Goal: Task Accomplishment & Management: Use online tool/utility

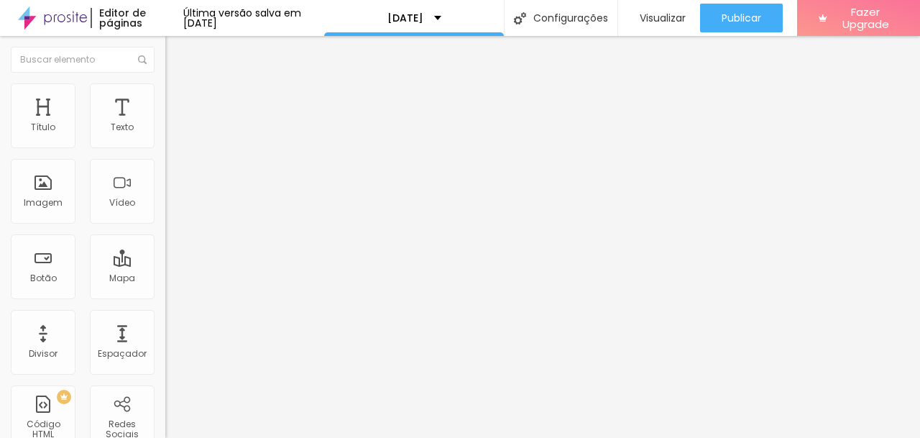
click at [165, 146] on span at bounding box center [169, 150] width 9 height 12
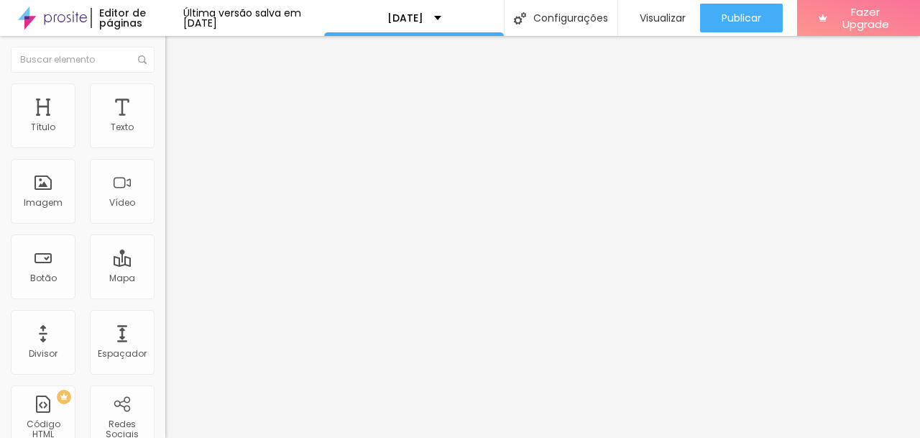
type input "dia 04/10 das 14h as 15h (4 vagas)"
type input "dia 04/10 das 15h as 16h (2 vagas)"
type input "dia 04/10 das 16h as 17h (2 vagas)"
type input "dia 04/10 das 17h as 18h (3 vagas)"
type input "dia 04/10 das 18h as 19h (1 vaga)"
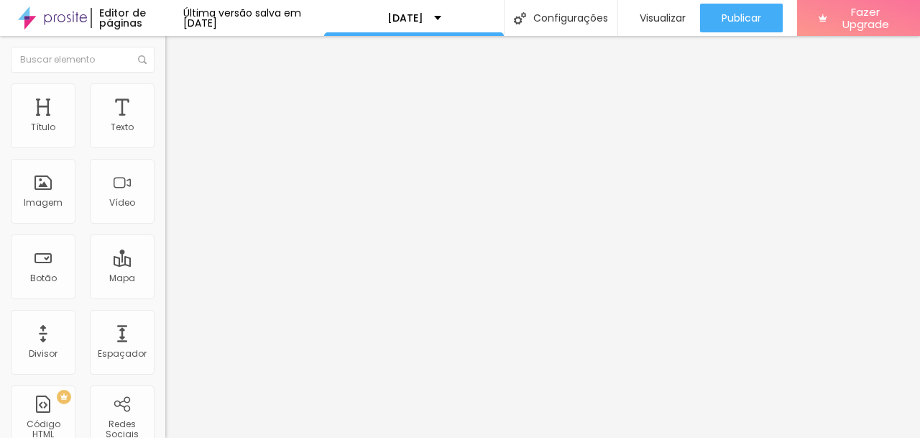
type input "dia 05/10 das 9h as 10h (1 vaga)"
type input "dia 05/10 das 16h as 17h (1 vaga)"
type input "dia 06/10 das 15h as 16h (6 vagas)"
type input "dia 06/10 das 17h as 18h (5 vagas)"
type input "dia 06/10 das 18h as 19h (3 vagas)"
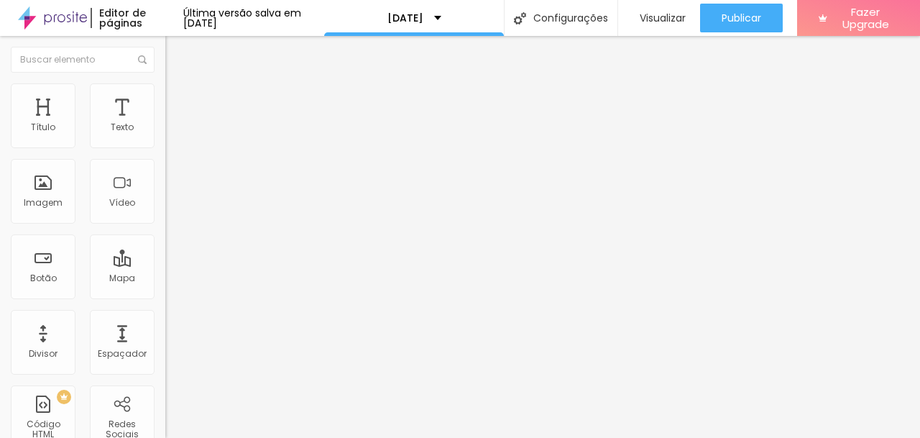
type input "dia 06/10 das 19h as 20h (1 vaga)"
type input "dia 06/10 das 20h as 21h (3 vagas)"
type input "dia 04/10 das 15h as 16h (2 vagas)"
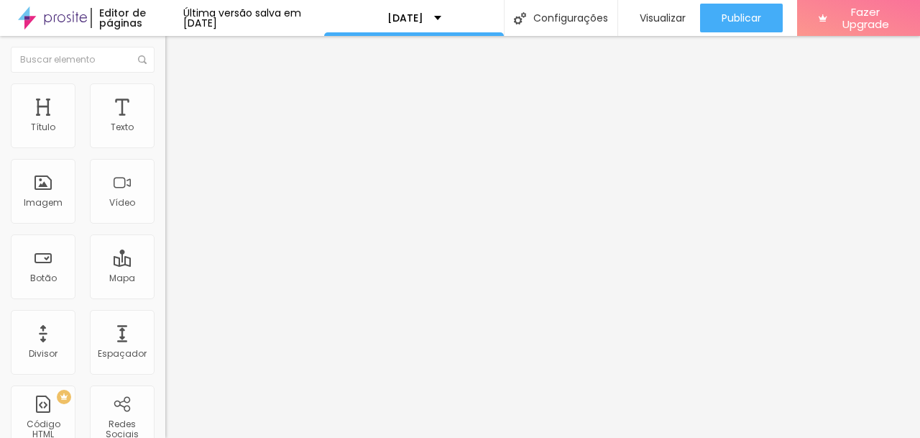
type input "dia 04/10 das 16h as 17h (2 vagas)"
type input "dia 04/10 das 17h as 18h (3 vagas)"
type input "dia 04/10 das 18h as 19h (1 vaga)"
type input "dia 05/10 das 9h as 10h (1 vaga)"
type input "dia 05/10 das 16h as 17h (1 vaga)"
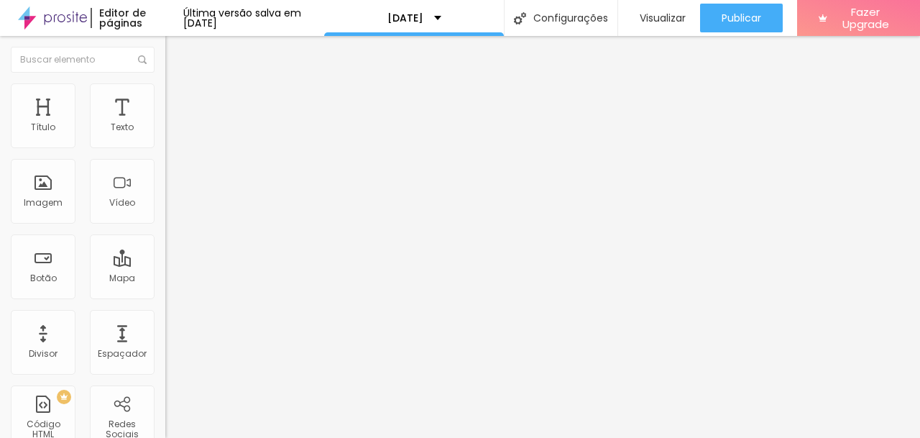
type input "dia 06/10 das 15h as 16h (6 vagas)"
type input "dia 06/10 das 17h as 18h (5 vagas)"
type input "dia 06/10 das 18h as 19h (3 vagas)"
type input "dia 06/10 das 19h as 20h (1 vaga)"
type input "dia 06/10 das 20h as 21h (3 vagas)"
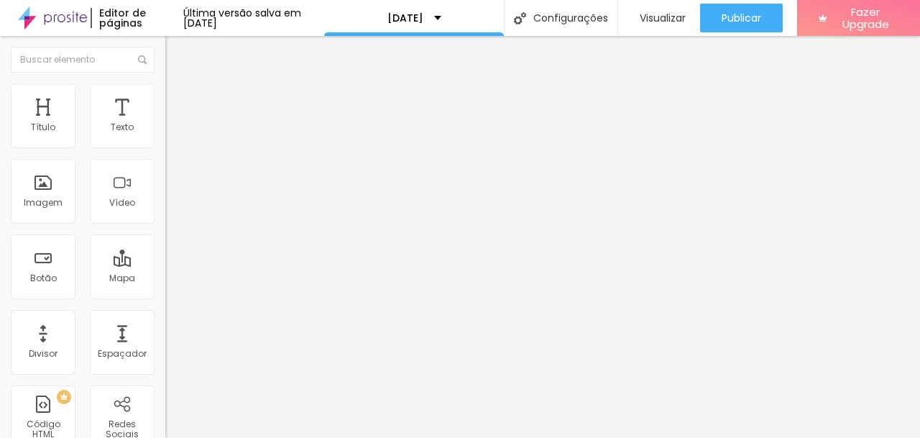
type input "dia 04/10 das 16h as 17h (2 vagas)"
type input "dia 04/10 das 17h as 18h (3 vagas)"
type input "dia 04/10 das 18h as 19h (1 vaga)"
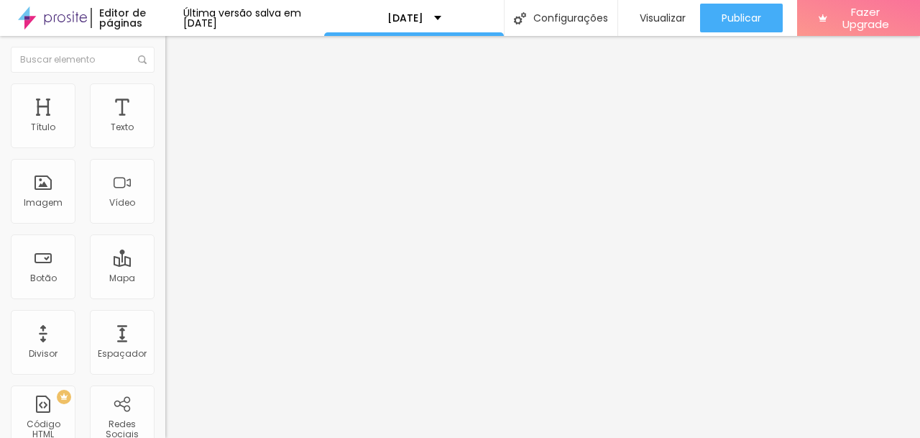
type input "dia 05/10 das 9h as 10h (1 vaga)"
type input "dia 05/10 das 16h as 17h (1 vaga)"
type input "dia 06/10 das 15h as 16h (6 vagas)"
type input "dia 06/10 das 17h as 18h (5 vagas)"
type input "dia 06/10 das 18h as 19h (3 vagas)"
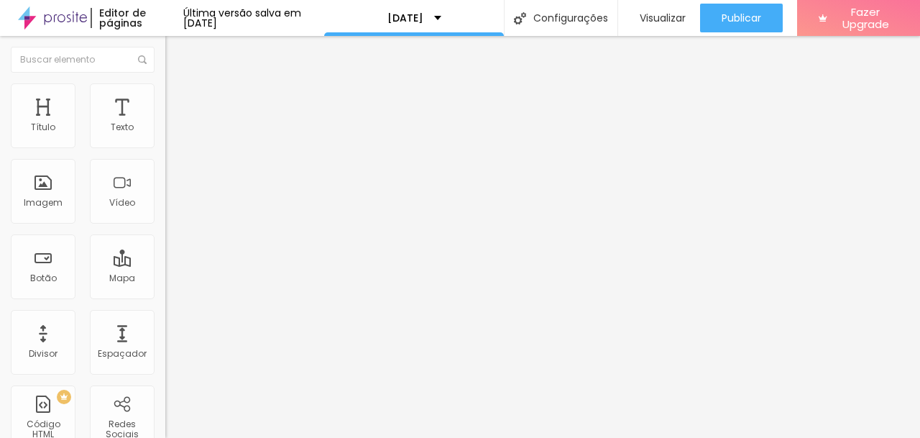
type input "dia 06/10 das 19h as 20h (1 vaga)"
type input "dia 06/10 das 20h as 21h (3 vagas)"
type input "dia 04/10 das 17h as 18h (3 vagas)"
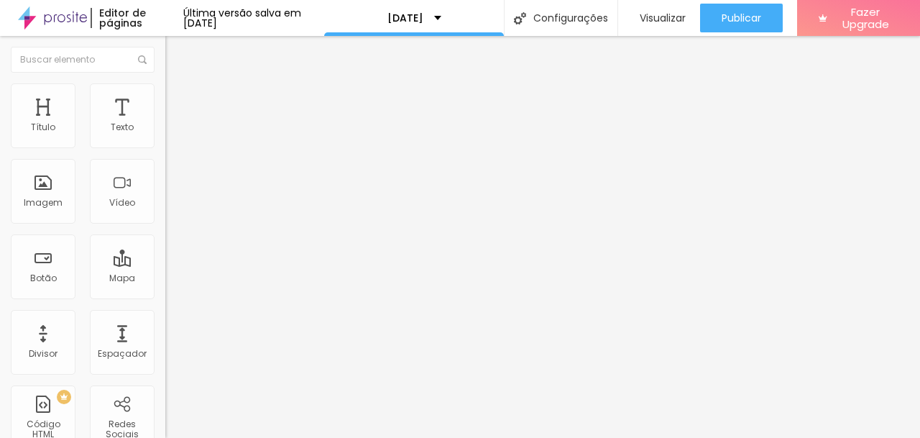
type input "dia 04/10 das 18h as 19h (1 vaga)"
type input "dia 05/10 das 9h as 10h (1 vaga)"
type input "dia 05/10 das 16h as 17h (1 vaga)"
type input "dia 06/10 das 15h as 16h (6 vagas)"
type input "dia 06/10 das 17h as 18h (5 vagas)"
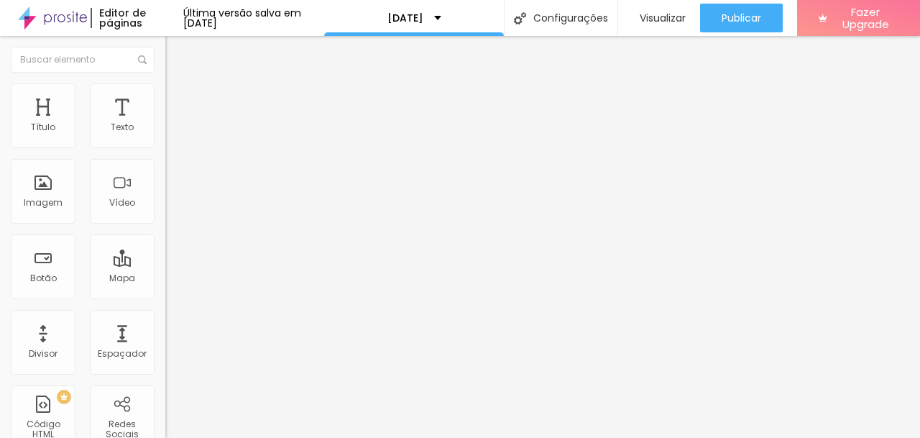
type input "dia 06/10 das 18h as 19h (3 vagas)"
type input "dia 06/10 das 19h as 20h (1 vaga)"
type input "dia 06/10 das 20h as 21h (3 vagas)"
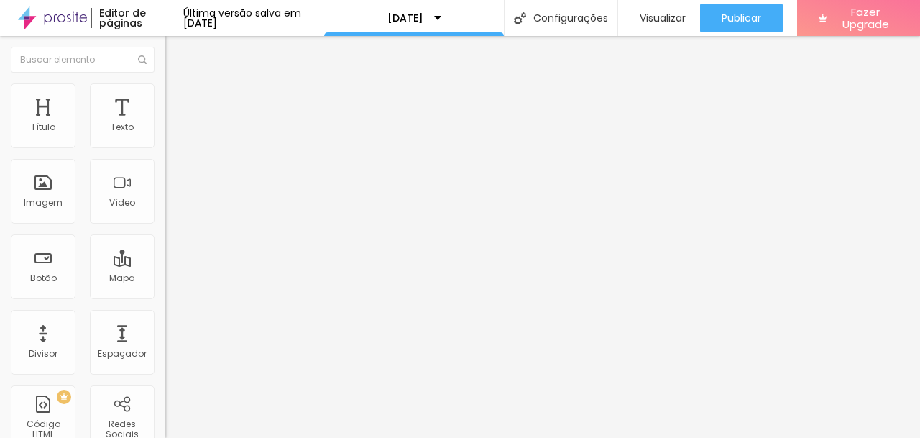
type input "dia 04/10 das 18h as 19h (1 vaga)"
type input "dia 05/10 das 9h as 10h (1 vaga)"
type input "dia 05/10 das 16h as 17h (1 vaga)"
type input "dia 06/10 das 15h as 16h (6 vagas)"
type input "dia 06/10 das 17h as 18h (5 vagas)"
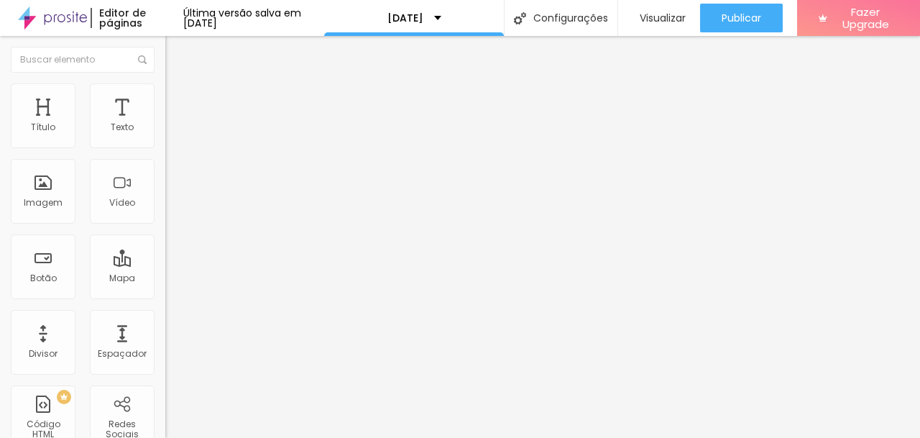
type input "dia 06/10 das 18h as 19h (3 vagas)"
type input "dia 06/10 das 19h as 20h (1 vaga)"
type input "dia 06/10 das 20h as 21h (3 vagas)"
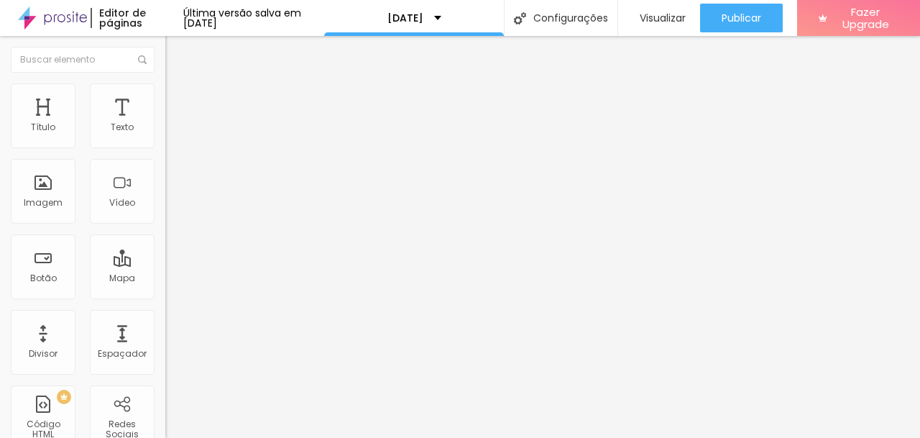
type input "dia 05/10 das 9h as 10h (1 vaga)"
type input "dia 05/10 das 16h as 17h (1 vaga)"
type input "dia 06/10 das 15h as 16h (6 vagas)"
type input "dia 06/10 das 17h as 18h (5 vagas)"
type input "dia 06/10 das 18h as 19h (3 vagas)"
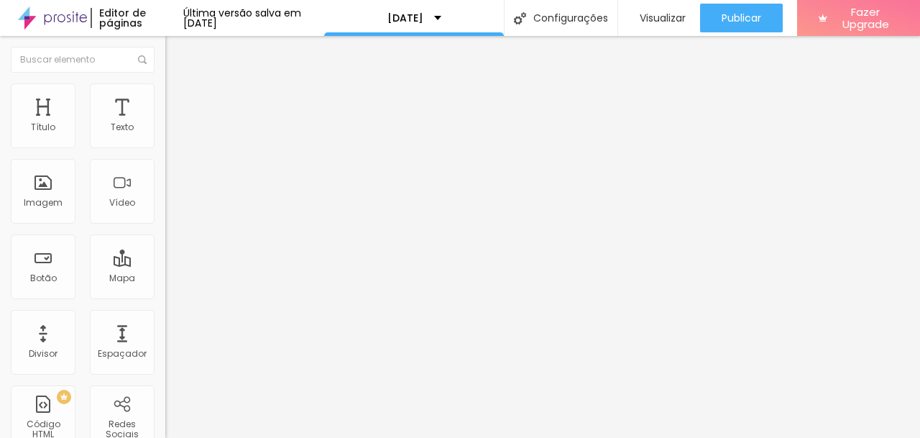
type input "dia 06/10 das 19h as 20h (1 vaga)"
type input "dia 06/10 das 20h as 21h (3 vagas)"
type input "dia 05/10 das 16h as 17h (1 vaga)"
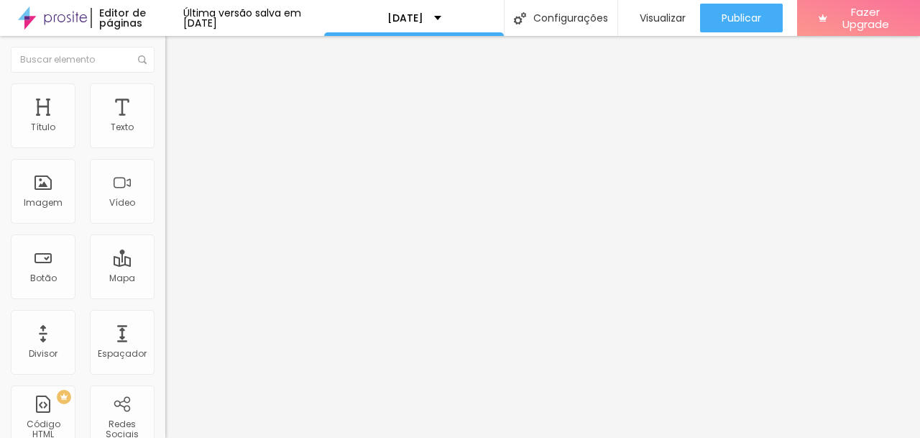
type input "dia 06/10 das 15h as 16h (6 vagas)"
type input "dia 06/10 das 17h as 18h (5 vagas)"
type input "dia 06/10 das 18h as 19h (3 vagas)"
type input "dia 06/10 das 19h as 20h (1 vaga)"
type input "dia 06/10 das 20h as 21h (3 vagas)"
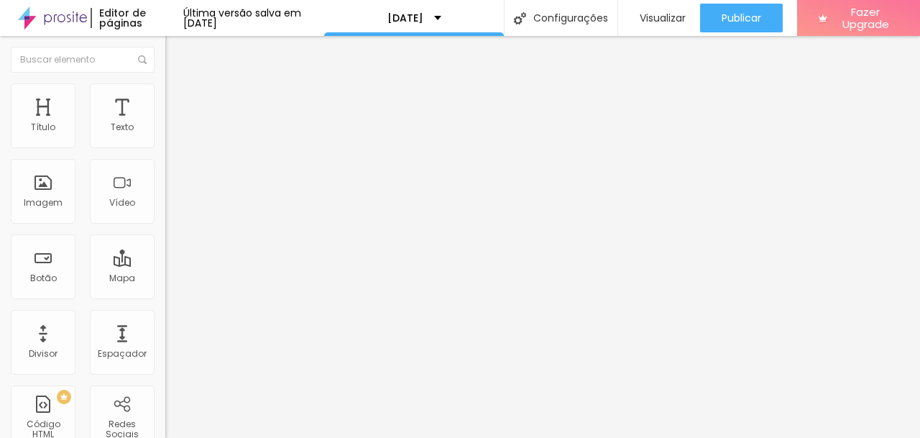
type input "dia 06/10 das 15h as 16h (6 vagas)"
type input "dia 06/10 das 17h as 18h (5 vagas)"
type input "dia 06/10 das 18h as 19h (3 vagas)"
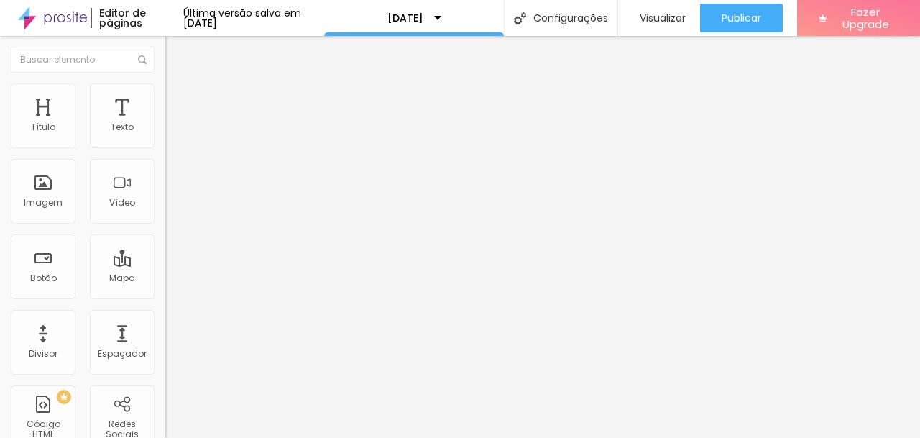
type input "dia 06/10 das 19h as 20h (1 vaga)"
type input "dia 06/10 das 20h as 21h (3 vagas)"
type input "dia 06/10 das 17h as 18h (5 vagas)"
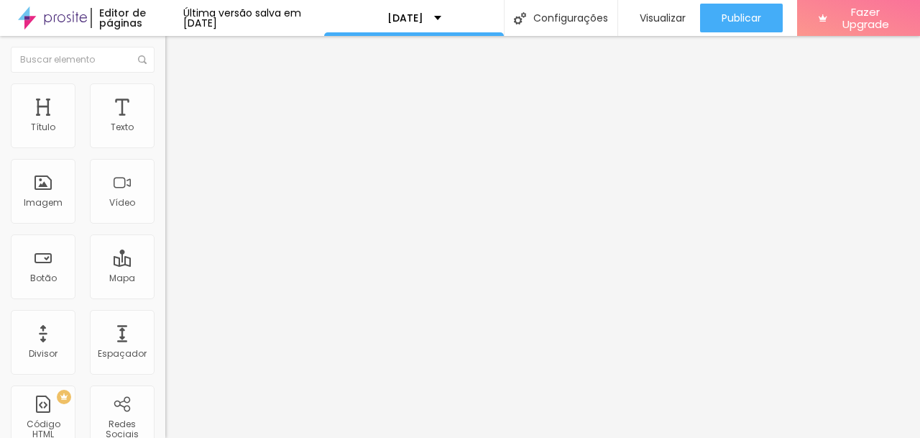
type input "dia 06/10 das 18h as 19h (3 vagas)"
type input "dia 06/10 das 19h as 20h (1 vaga)"
type input "dia 06/10 das 20h as 21h (3 vagas)"
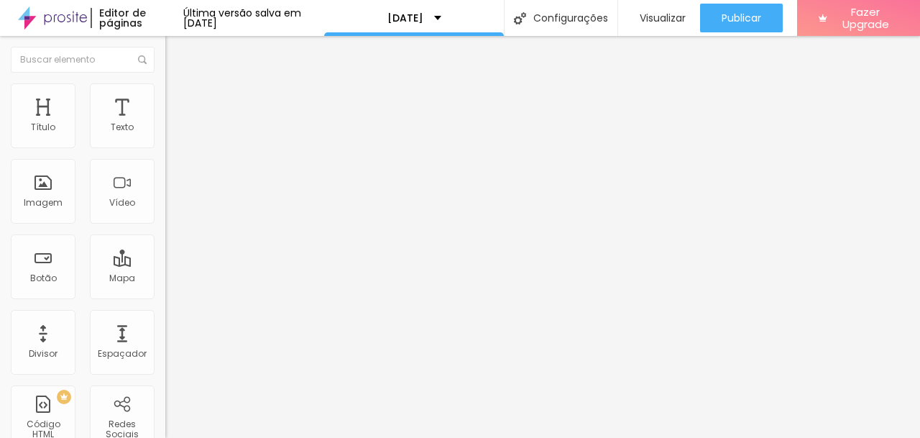
type input "dia 06/10 das 18h as 19h (3 vagas)"
type input "dia 06/10 das 19h as 20h (1 vaga)"
type input "dia 06/10 das 20h as 21h (3 vagas)"
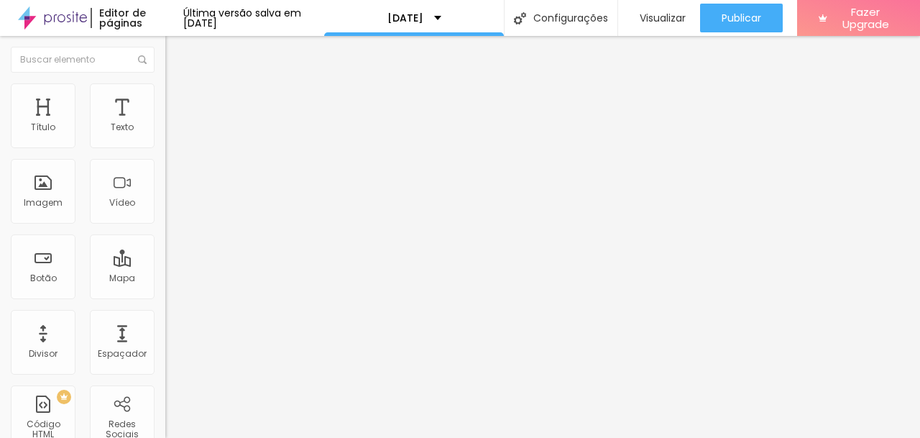
type input "dia 06/10 das 19h as 20h (1 vaga)"
type input "dia 06/10 das 20h as 21h (3 vagas)"
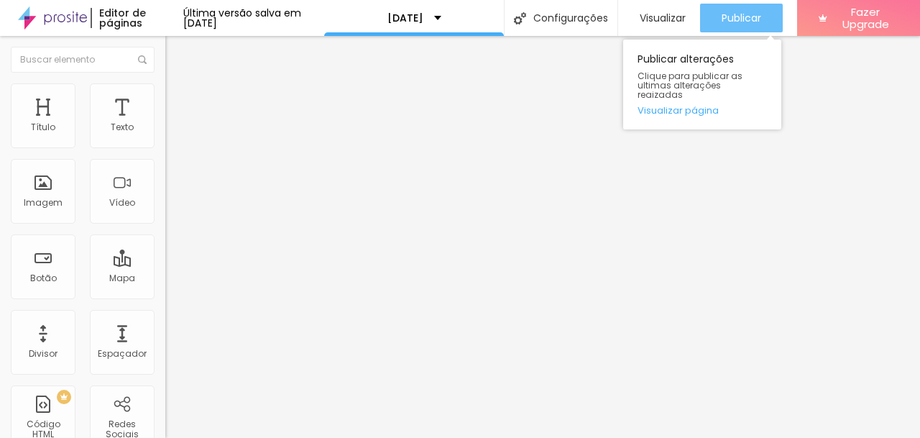
click at [746, 16] on span "Publicar" at bounding box center [742, 18] width 40 height 12
